Goal: Unclear

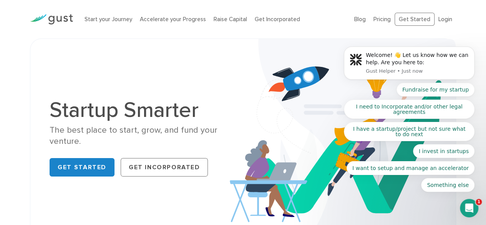
click at [445, 18] on body "Welcome! 👋 Let us know how we can help. Are you here to: Gust Helper • Just now…" at bounding box center [410, 66] width 148 height 269
click at [436, 19] on body "Welcome! 👋 Let us know how we can help. Are you here to: Gust Helper • Just now…" at bounding box center [410, 66] width 148 height 269
click at [447, 21] on body "Welcome! 👋 Let us know how we can help. Are you here to: Gust Helper • Just now…" at bounding box center [410, 66] width 148 height 269
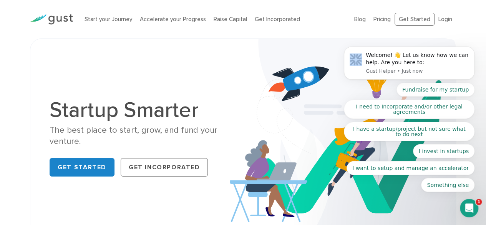
click at [447, 21] on body "Welcome! 👋 Let us know how we can help. Are you here to: Gust Helper • Just now…" at bounding box center [410, 66] width 148 height 269
click at [440, 17] on body "Welcome! 👋 Let us know how we can help. Are you here to: Gust Helper • Just now…" at bounding box center [410, 66] width 148 height 269
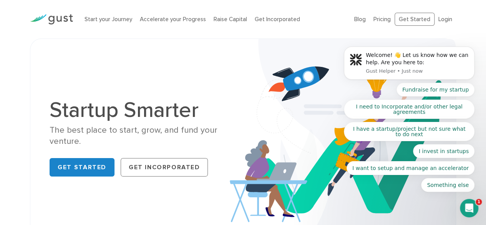
click at [440, 17] on body "Welcome! 👋 Let us know how we can help. Are you here to: Gust Helper • Just now…" at bounding box center [410, 66] width 148 height 269
